Goal: Task Accomplishment & Management: Use online tool/utility

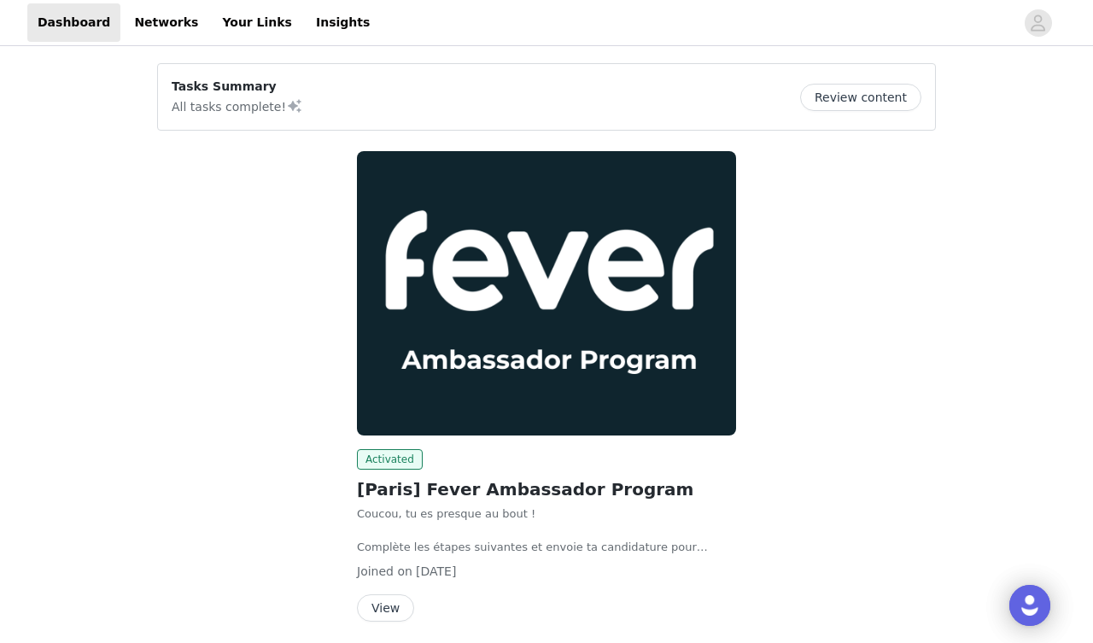
scroll to position [64, 0]
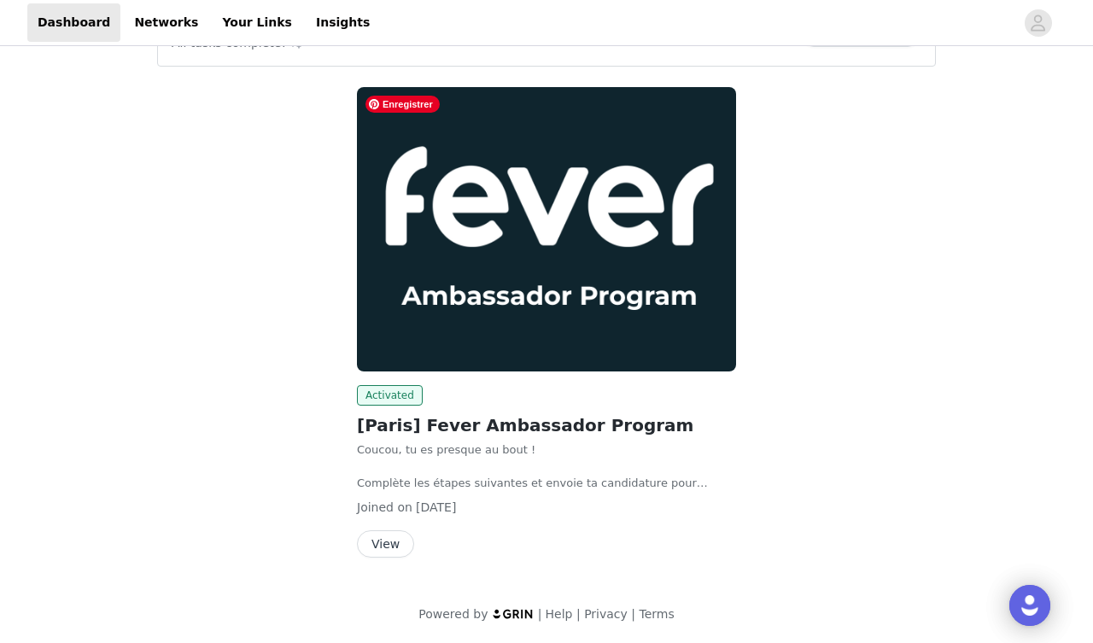
click at [398, 546] on button "View" at bounding box center [385, 543] width 57 height 27
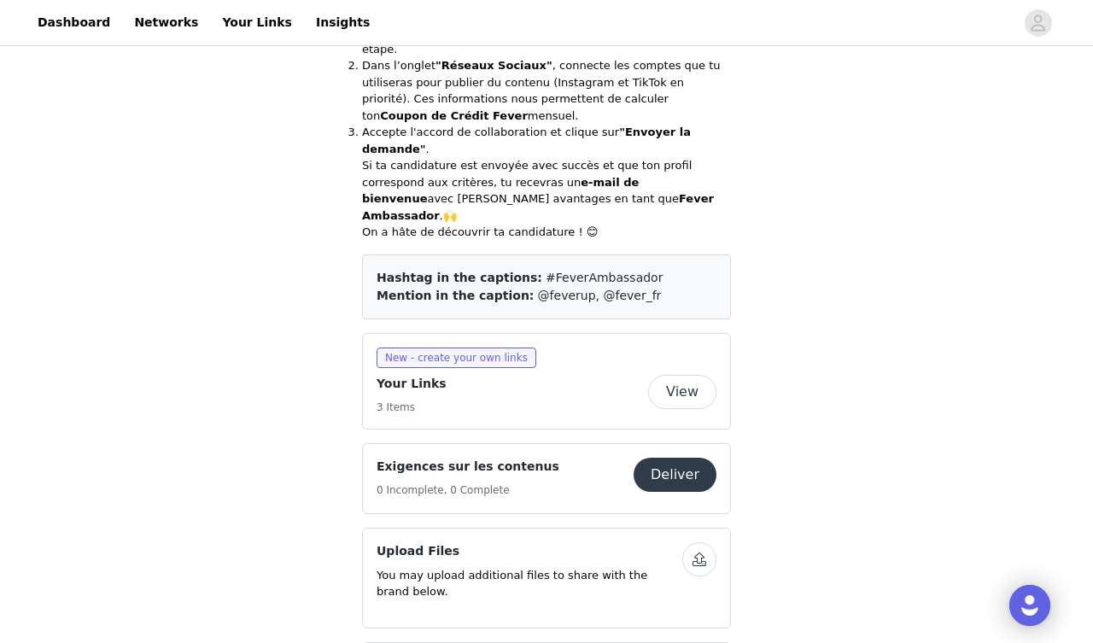
scroll to position [685, 0]
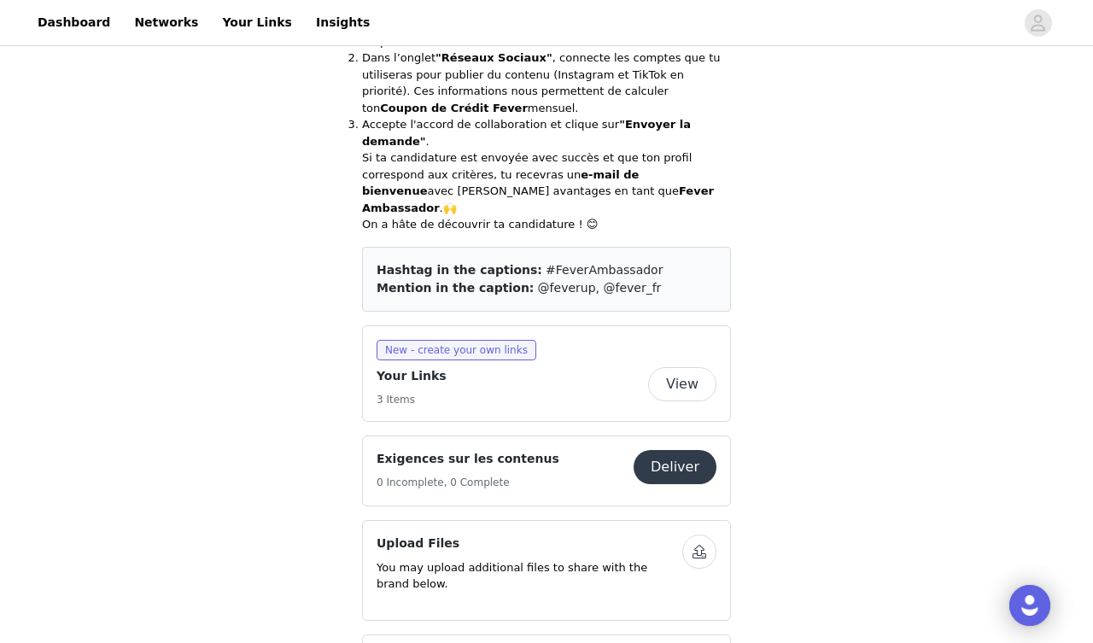
drag, startPoint x: 517, startPoint y: 222, endPoint x: 634, endPoint y: 245, distance: 119.2
click at [634, 247] on div "Hashtag in the captions: #FeverAmbassador Mention in the caption: @feverup, @fe…" at bounding box center [546, 279] width 369 height 65
copy div "#FeverAmbassador Mention in the caption: @feverup, @fever_fr"
click at [444, 340] on span "New - create your own links" at bounding box center [456, 350] width 160 height 20
click at [229, 20] on link "Your Links" at bounding box center [257, 22] width 90 height 38
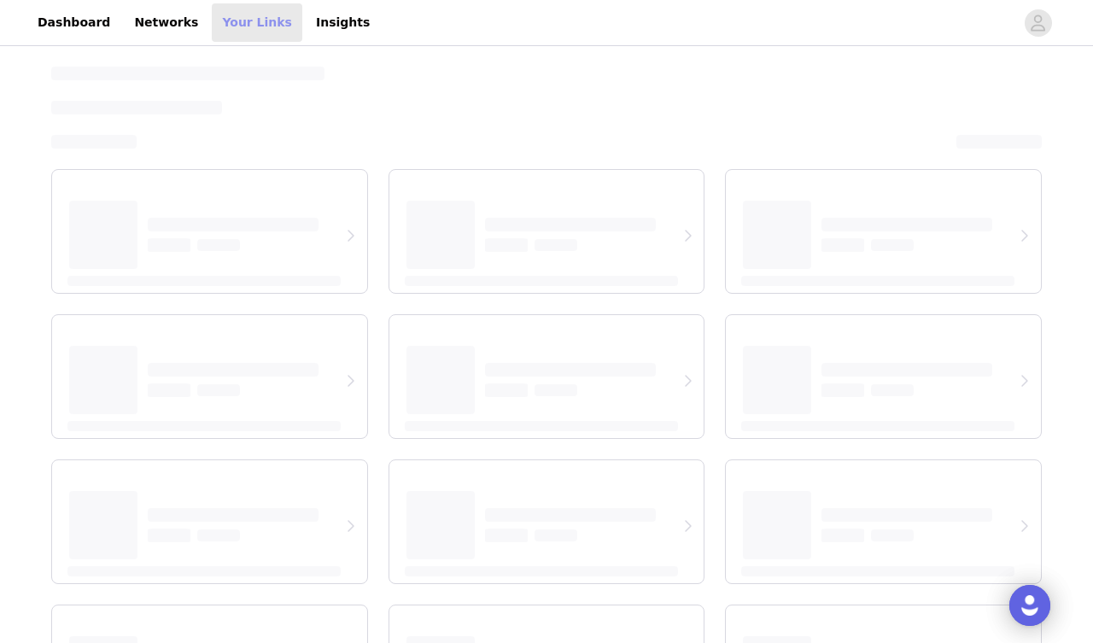
select select "12"
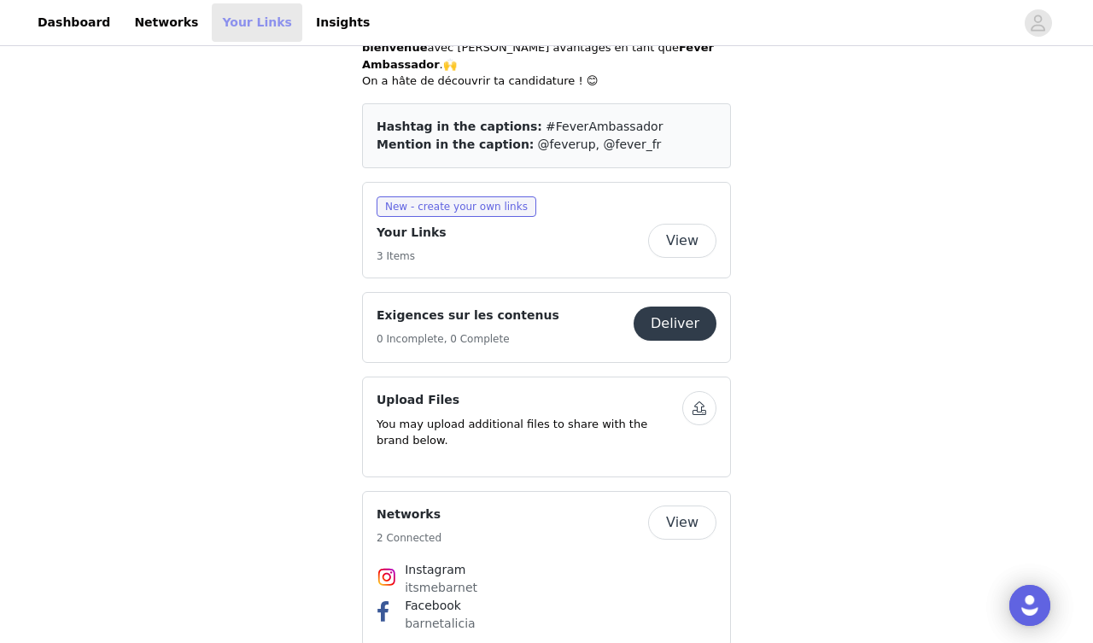
scroll to position [832, 0]
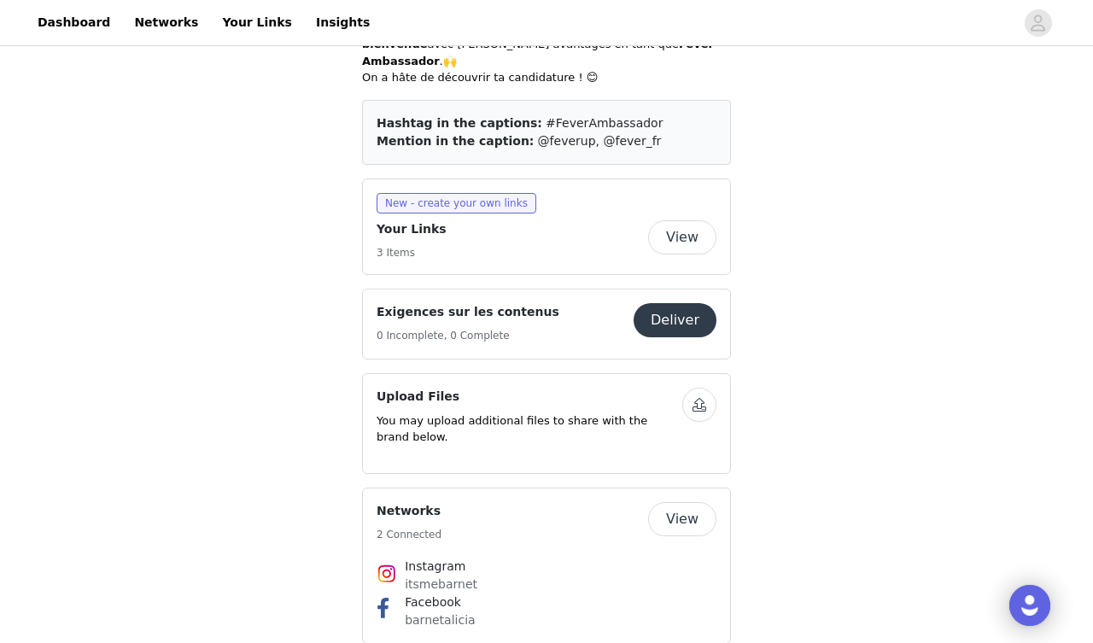
click at [680, 220] on button "View" at bounding box center [682, 237] width 68 height 34
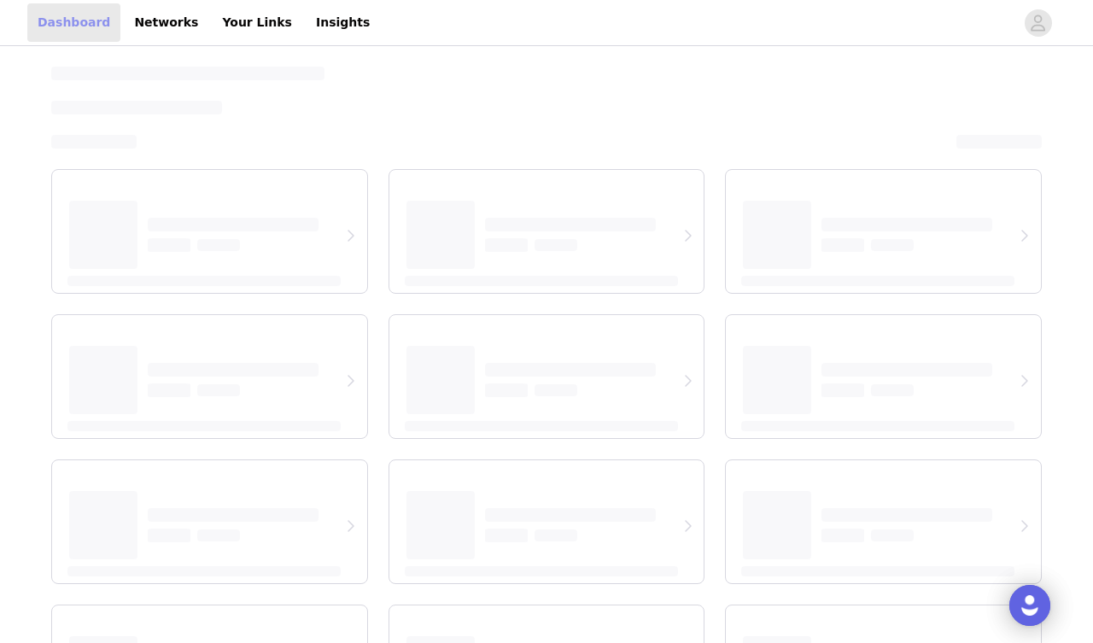
select select "12"
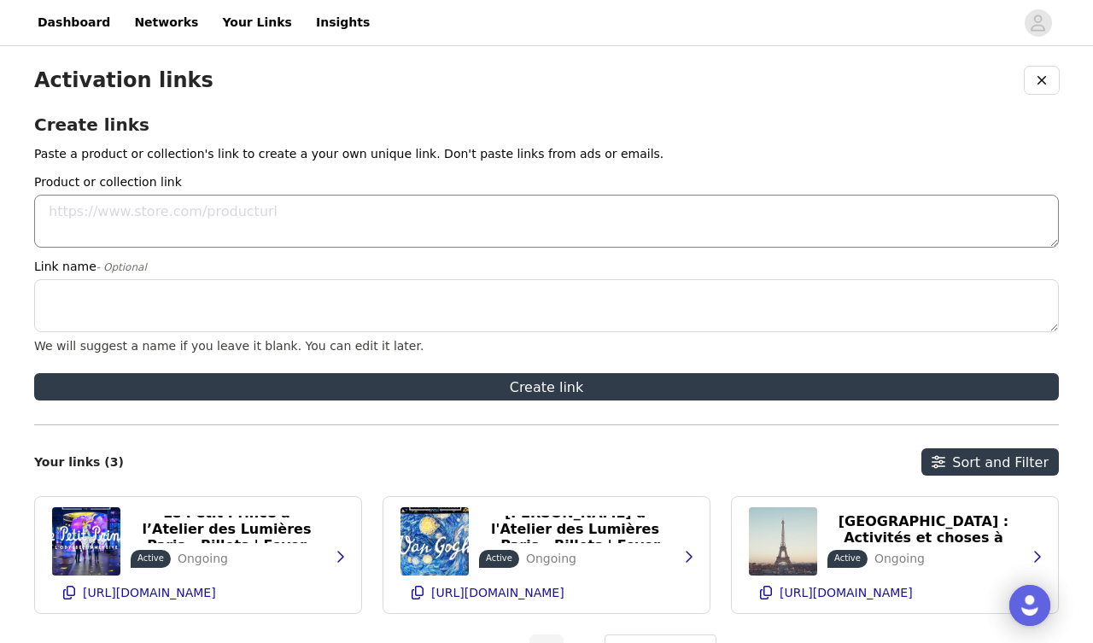
click at [212, 217] on textarea "Product or collection link" at bounding box center [546, 221] width 1024 height 53
paste textarea "[URL][DOMAIN_NAME]"
type textarea "[URL][DOMAIN_NAME]"
click at [222, 308] on textarea "Link name - Optional" at bounding box center [546, 305] width 1024 height 53
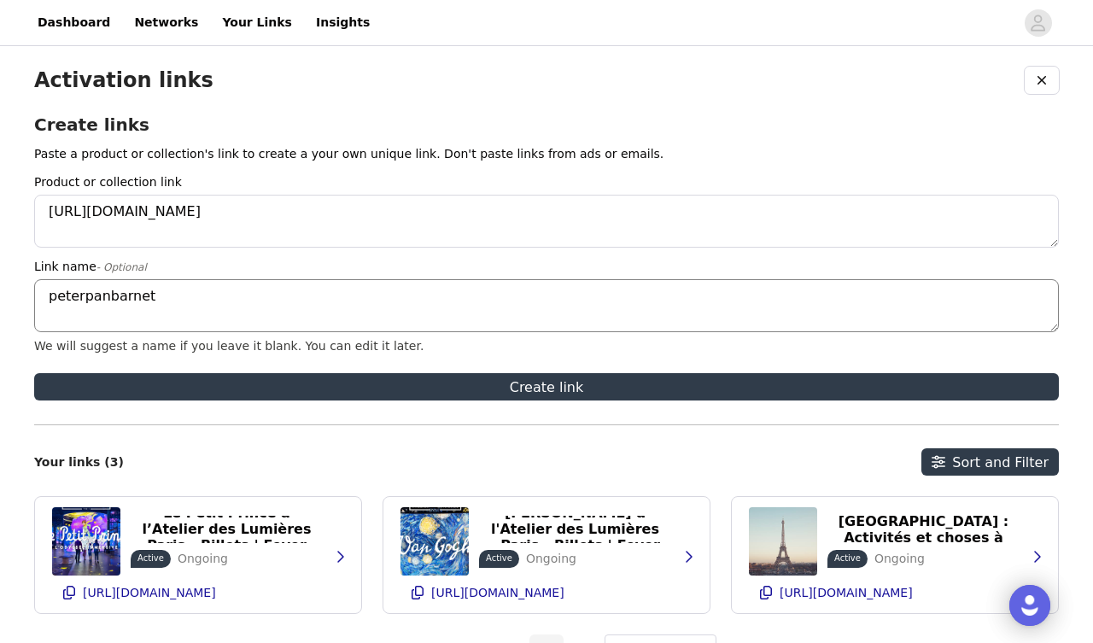
click at [107, 300] on textarea "peterpanbarnet" at bounding box center [546, 305] width 1024 height 53
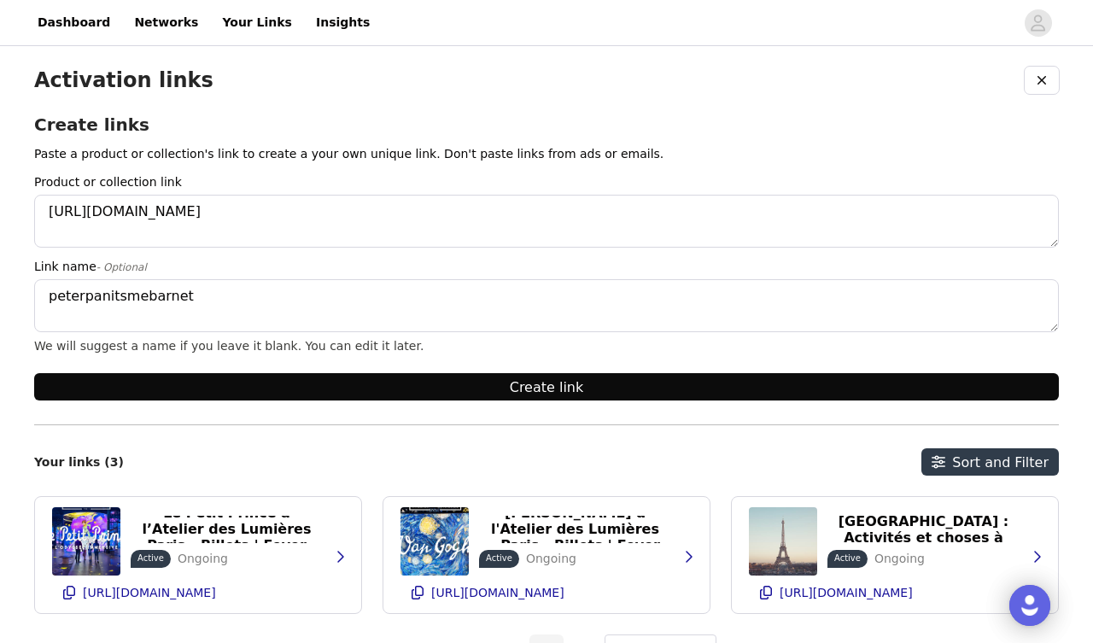
type textarea "peterpanitsmebarnet"
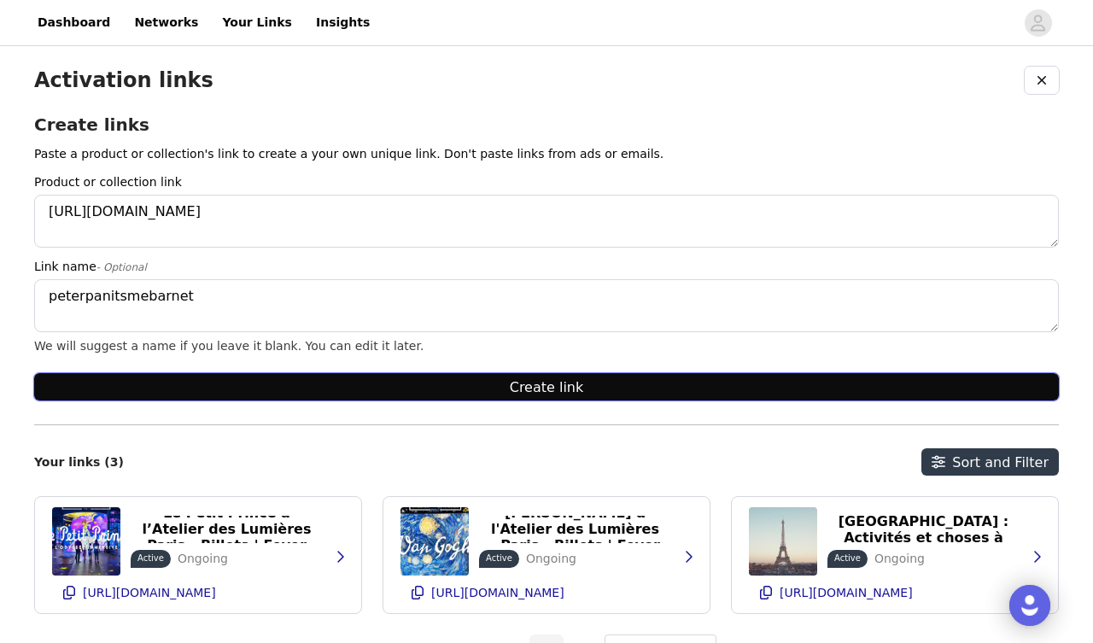
click at [480, 390] on button "Create link" at bounding box center [546, 386] width 1024 height 27
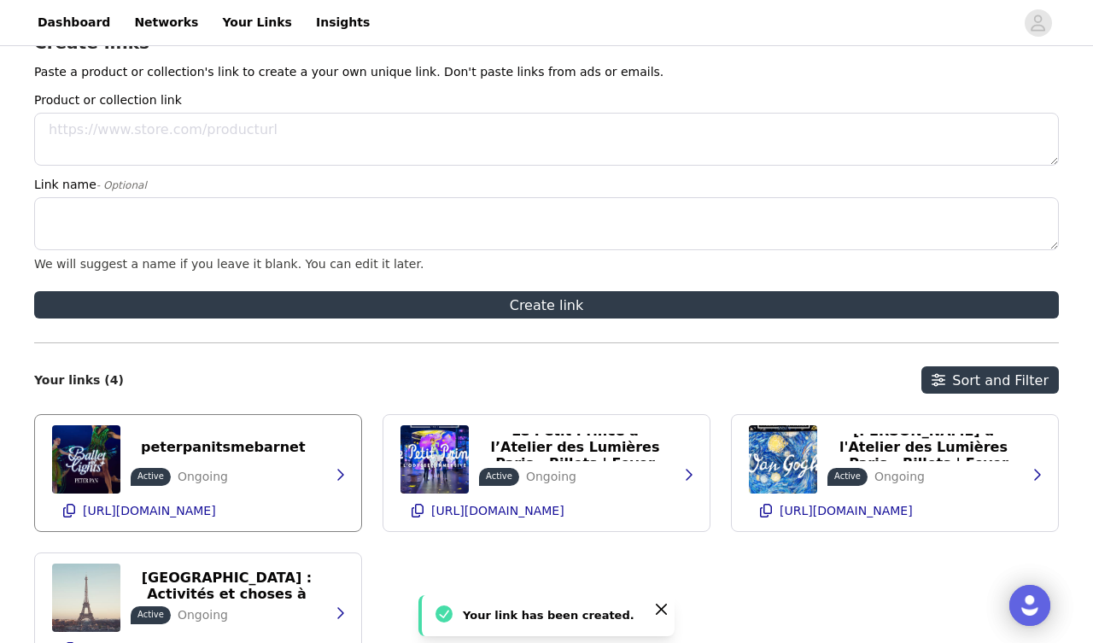
scroll to position [66, 0]
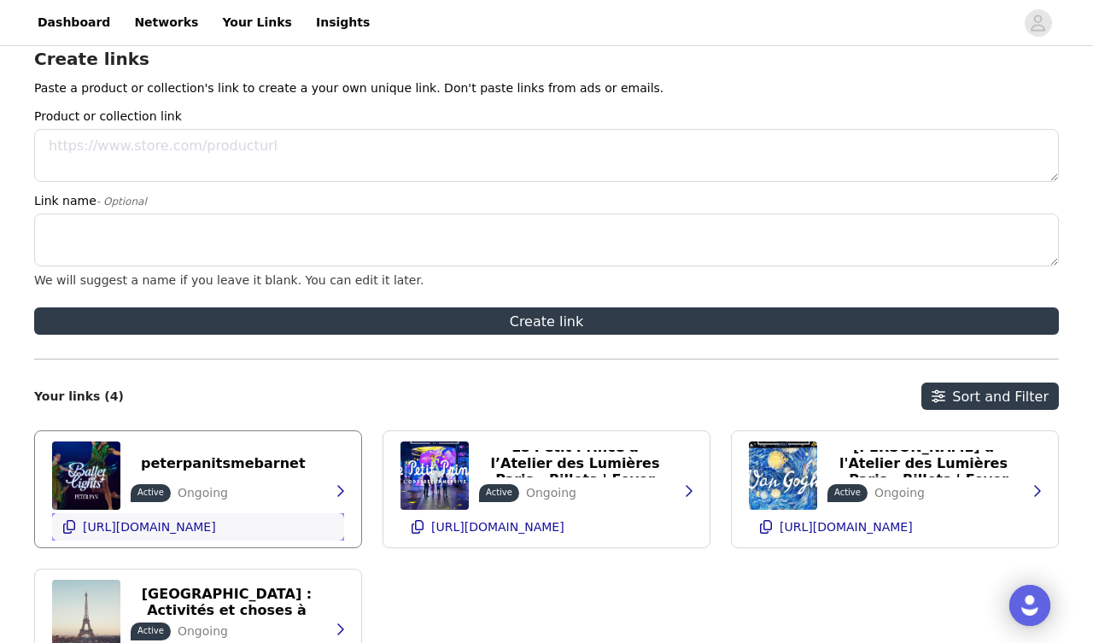
click at [216, 531] on p "[URL][DOMAIN_NAME]" at bounding box center [149, 527] width 133 height 14
click at [268, 472] on button "peterpanitsmebarnet" at bounding box center [223, 463] width 185 height 27
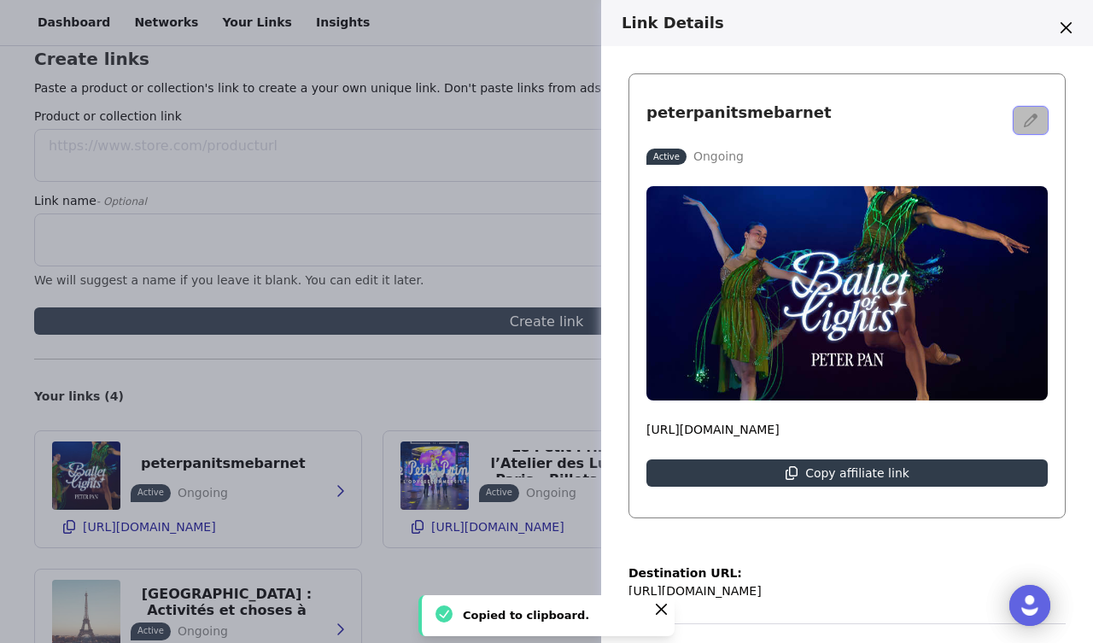
click at [1029, 108] on button "button" at bounding box center [1030, 120] width 34 height 27
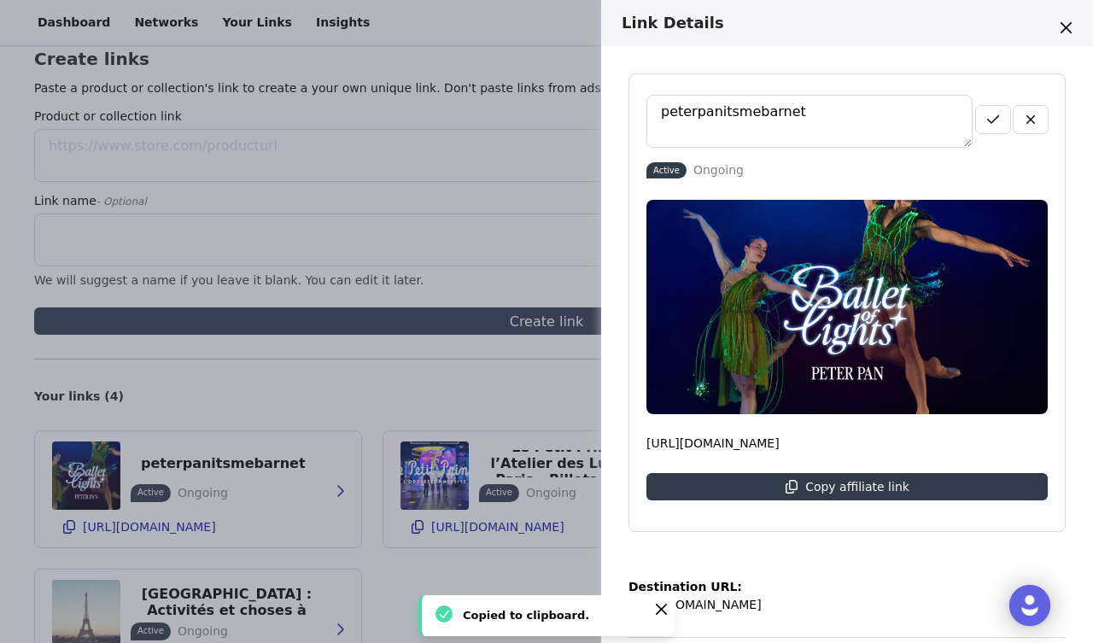
drag, startPoint x: 800, startPoint y: 112, endPoint x: 488, endPoint y: 109, distance: 311.6
click at [488, 111] on div "Link Details peterpanitsmebarnet Active Ongoing [URL][DOMAIN_NAME] Copy affilia…" at bounding box center [546, 321] width 1093 height 643
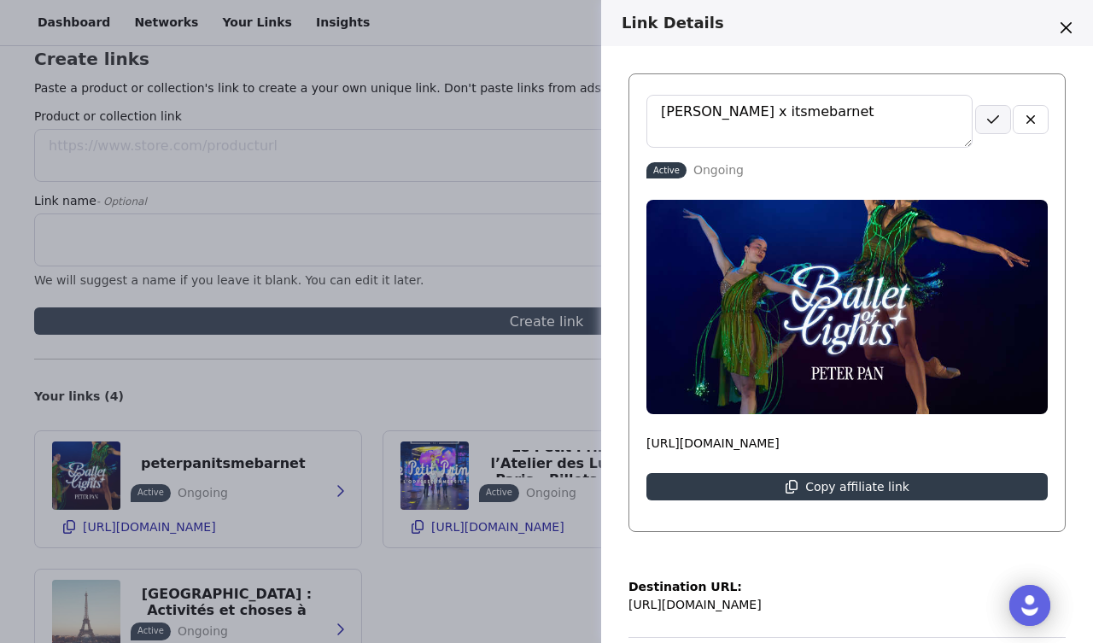
type textarea "[PERSON_NAME] x itsmebarnet"
click at [984, 118] on button "button" at bounding box center [993, 119] width 34 height 27
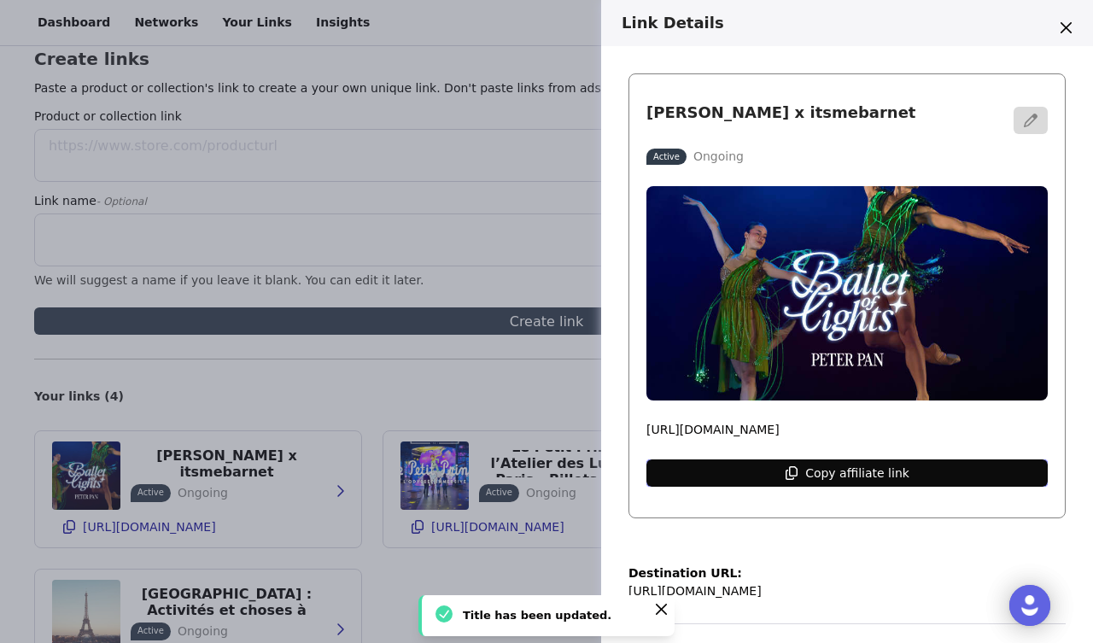
click at [848, 475] on p "Copy affiliate link" at bounding box center [857, 473] width 104 height 14
